Goal: Task Accomplishment & Management: Manage account settings

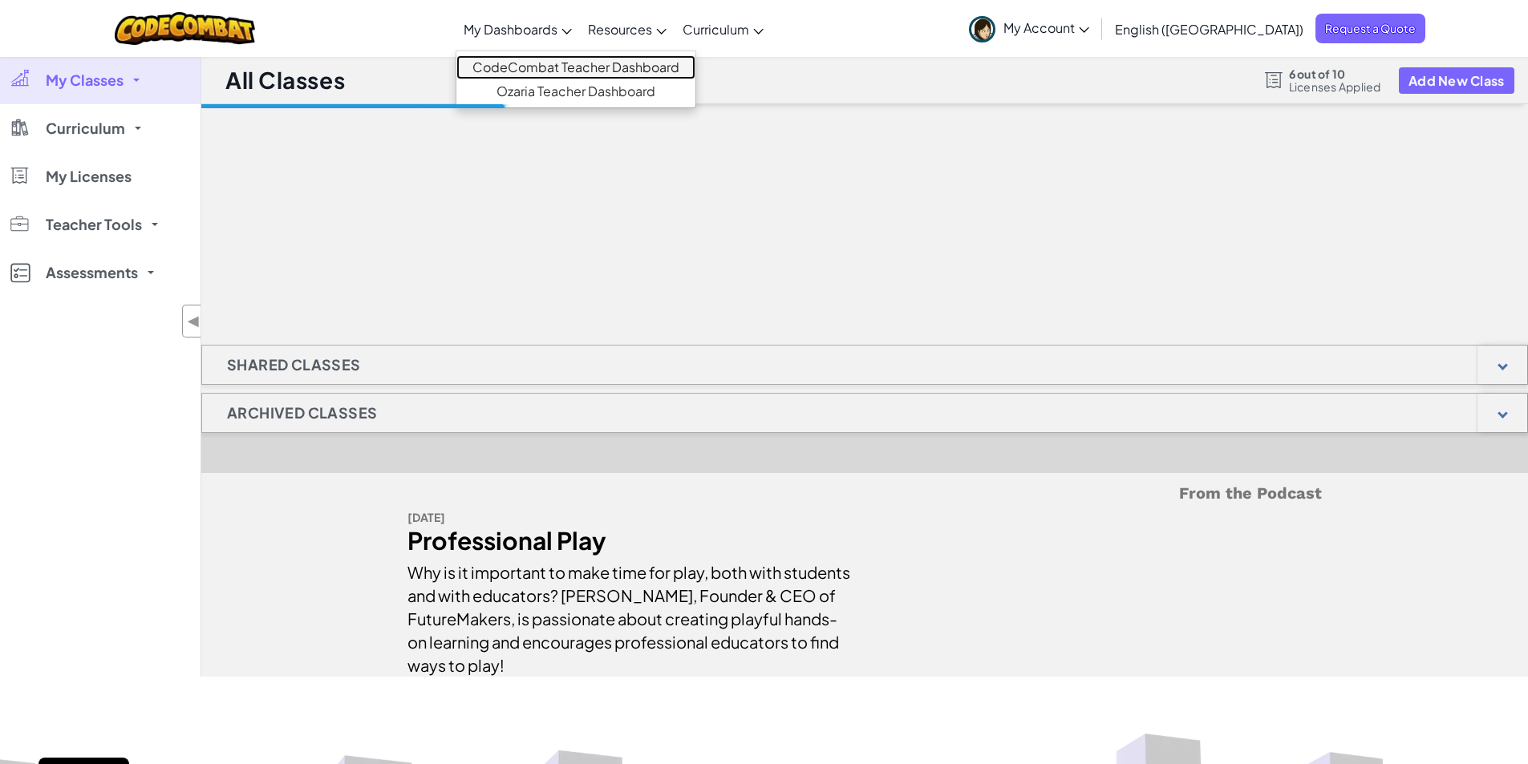
click at [578, 68] on link "CodeCombat Teacher Dashboard" at bounding box center [575, 67] width 239 height 24
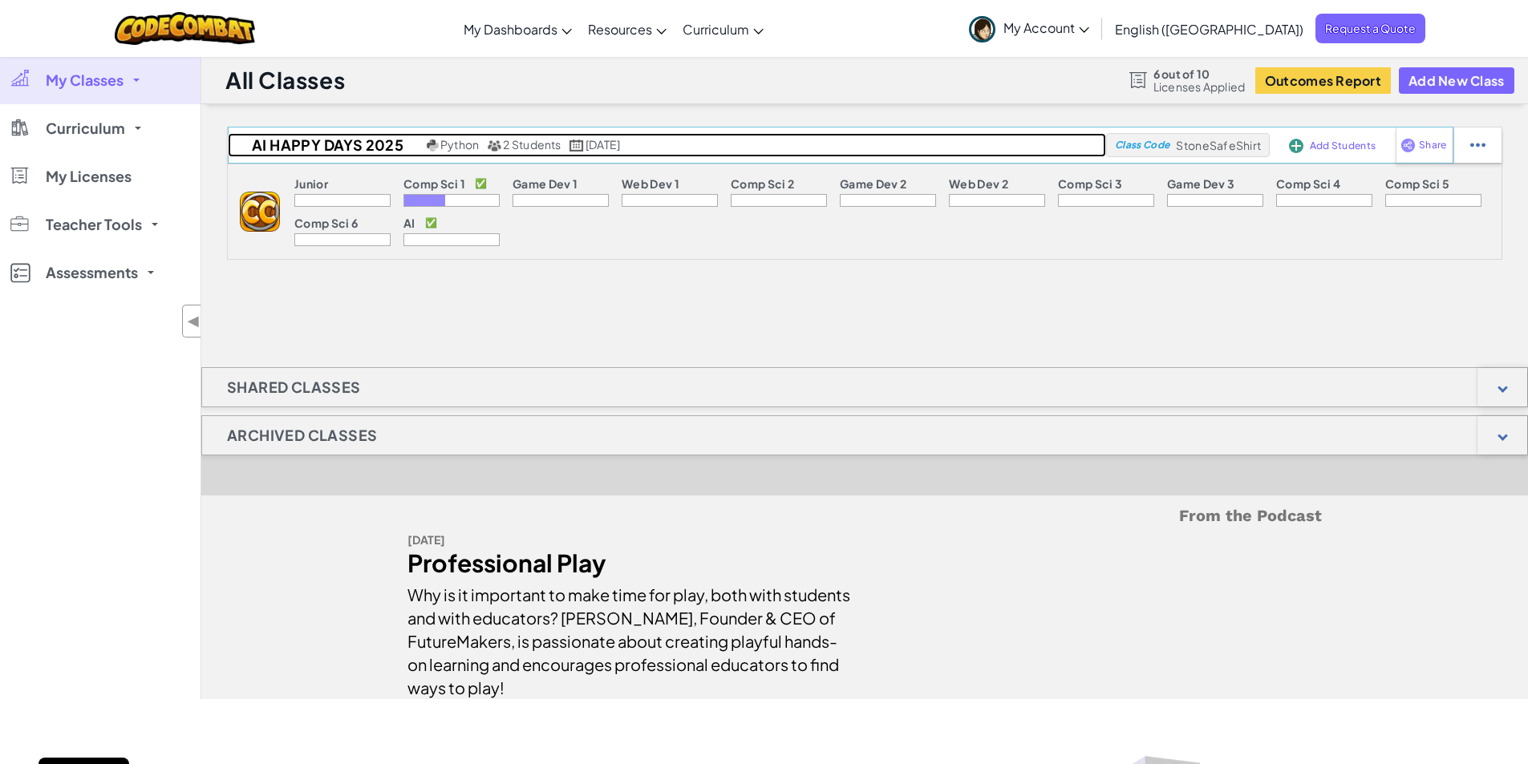
click at [541, 147] on span "2 Students" at bounding box center [532, 144] width 58 height 14
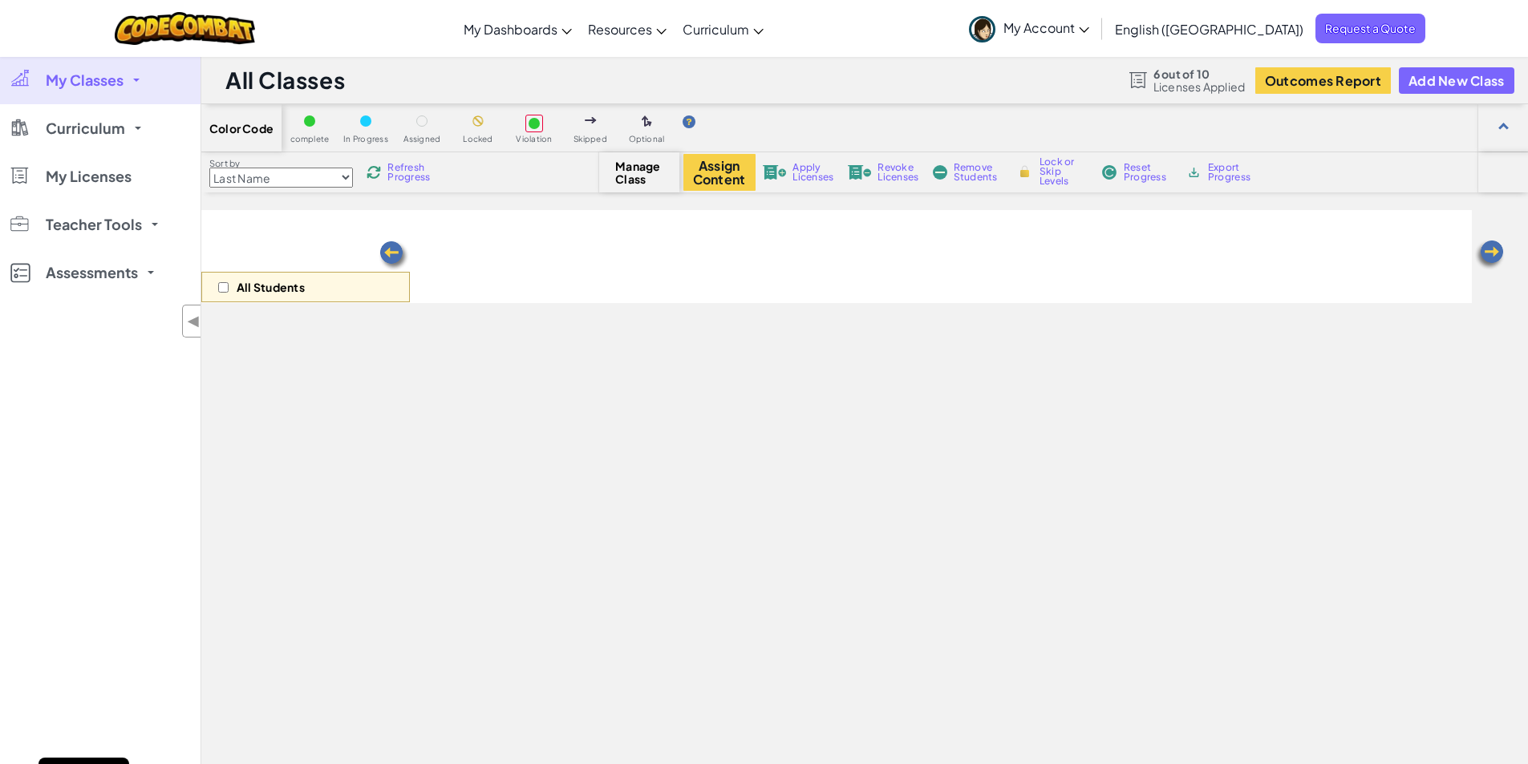
select select "663b25f11c568468efc8adde"
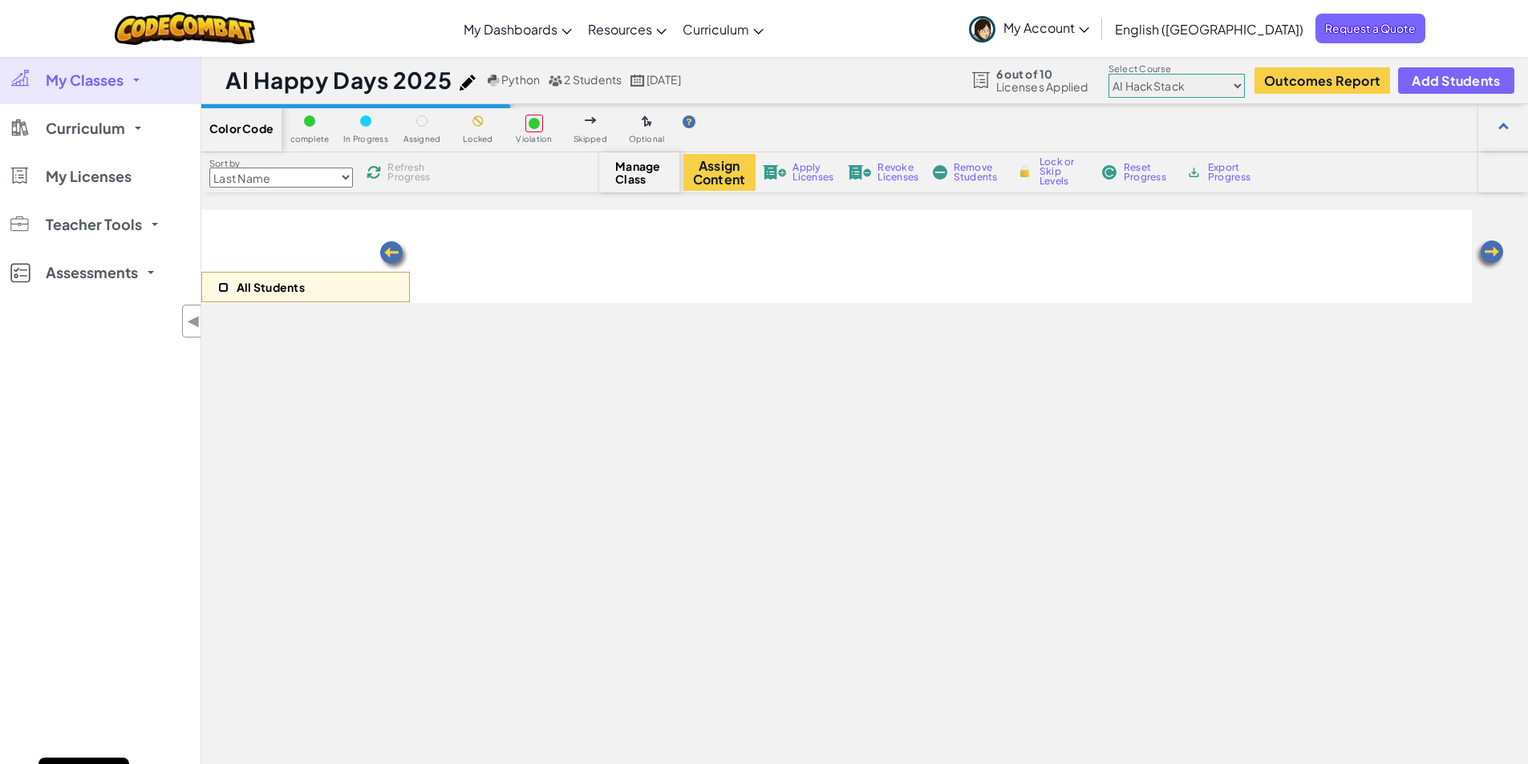
click at [223, 290] on input "checkbox" at bounding box center [223, 287] width 10 height 10
checkbox input "true"
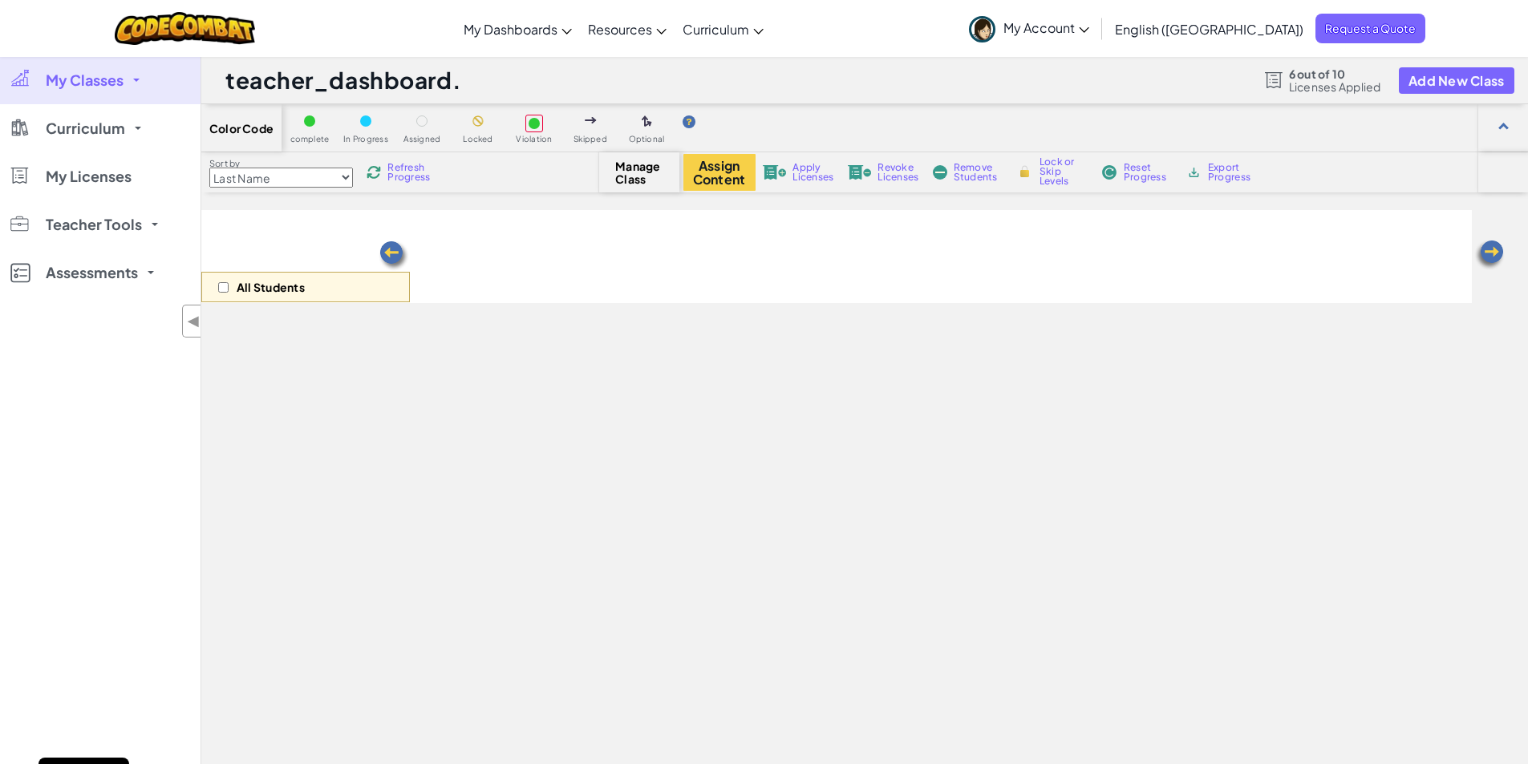
select select "663b25f11c568468efc8adde"
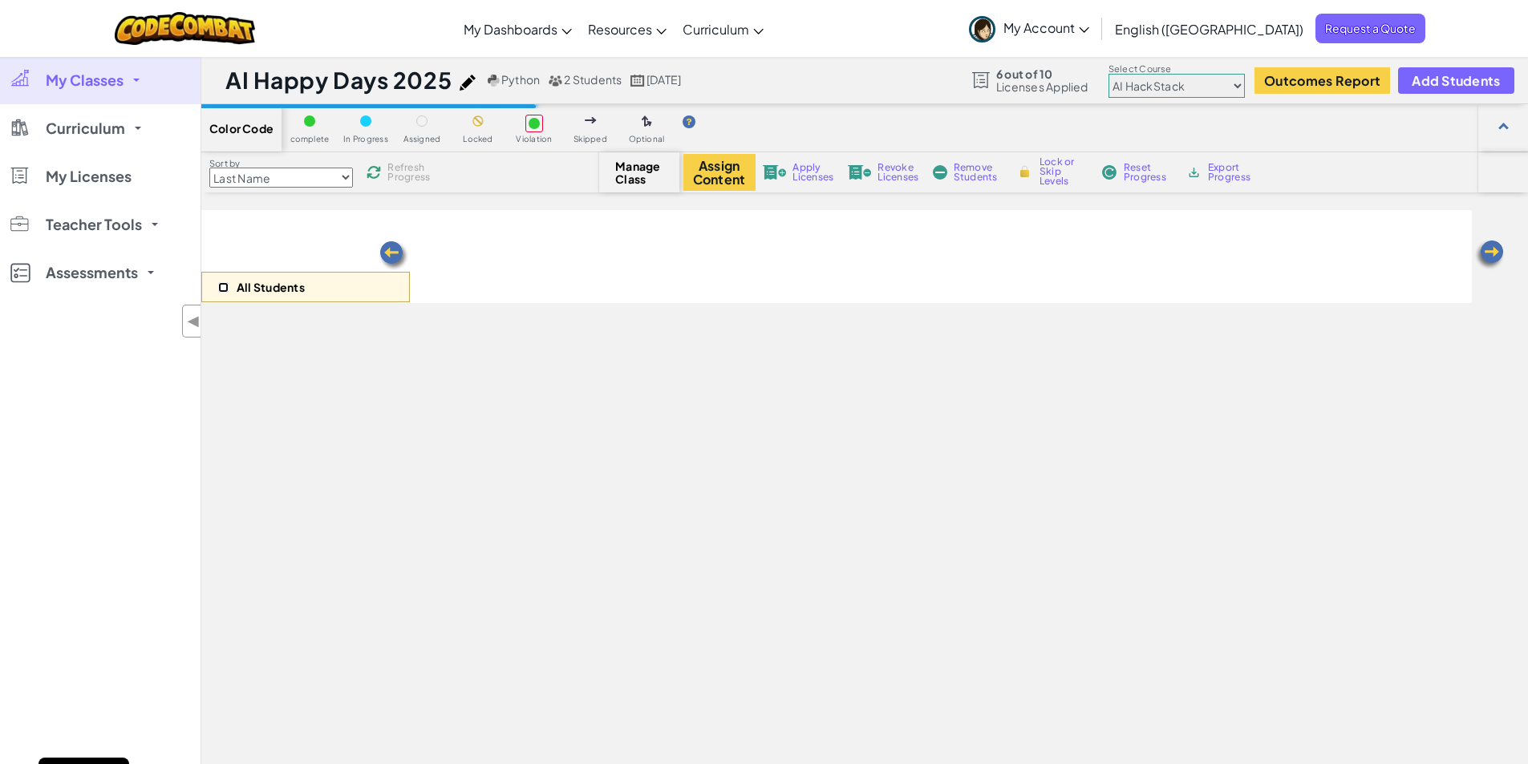
click at [223, 284] on input "checkbox" at bounding box center [223, 287] width 10 height 10
checkbox input "true"
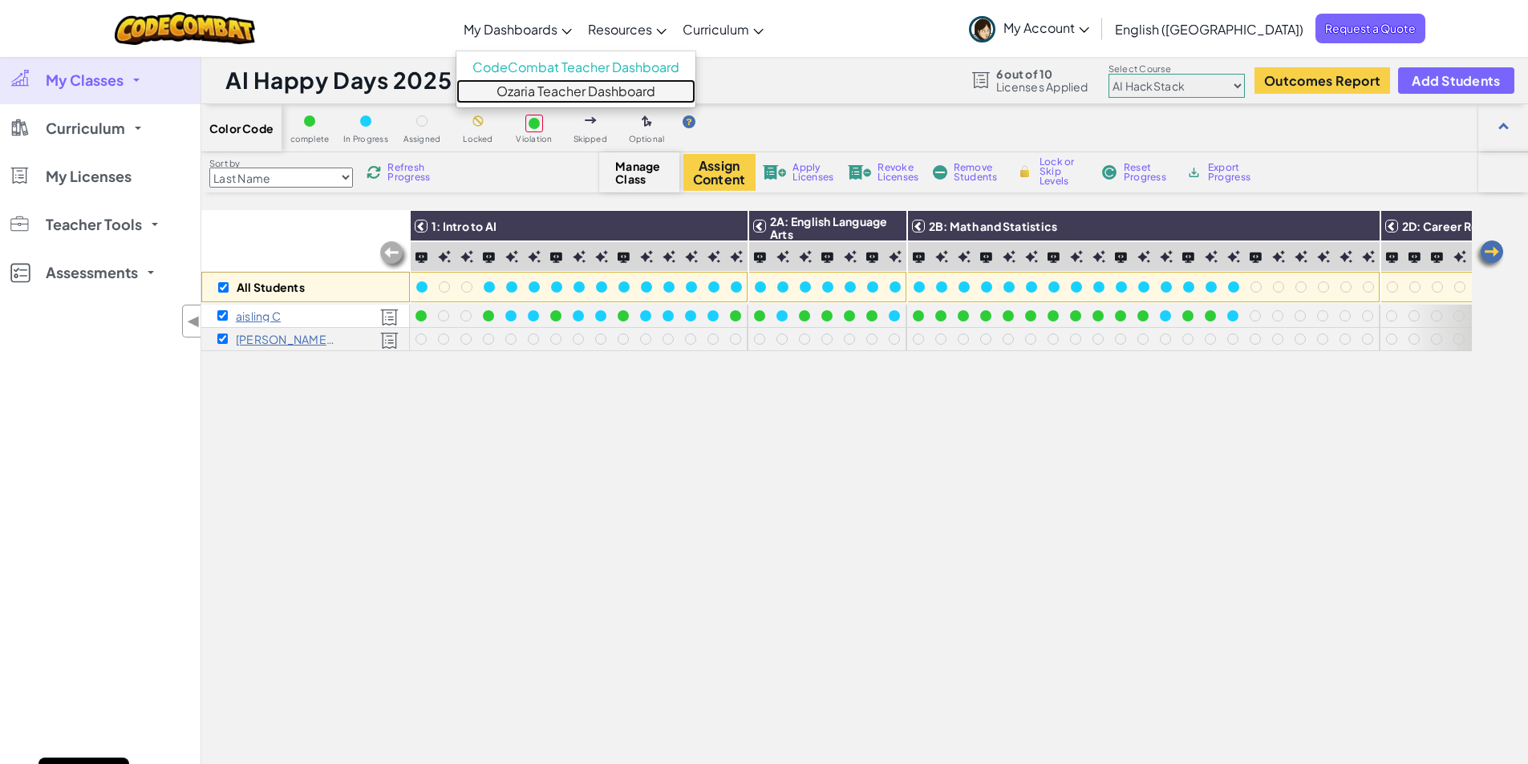
click at [621, 94] on link "Ozaria Teacher Dashboard" at bounding box center [575, 91] width 239 height 24
